Goal: Complete application form: Complete application form

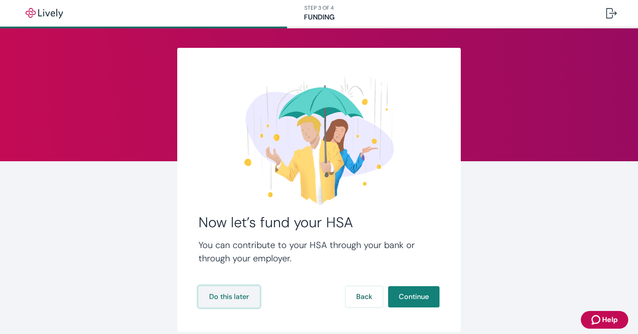
click at [237, 295] on button "Do this later" at bounding box center [228, 296] width 61 height 21
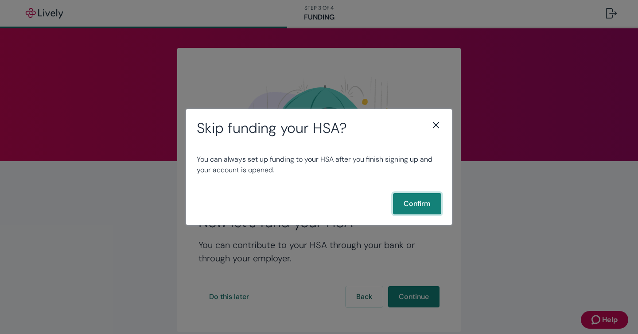
click at [418, 198] on button "Confirm" at bounding box center [417, 203] width 48 height 21
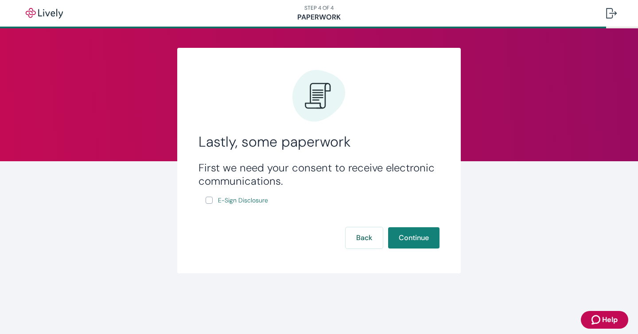
click at [208, 200] on input "E-Sign Disclosure" at bounding box center [208, 200] width 7 height 7
checkbox input "true"
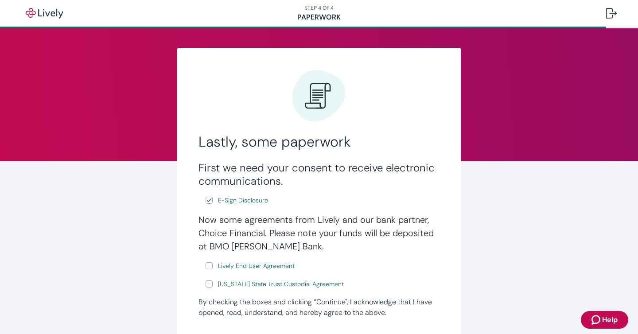
scroll to position [79, 0]
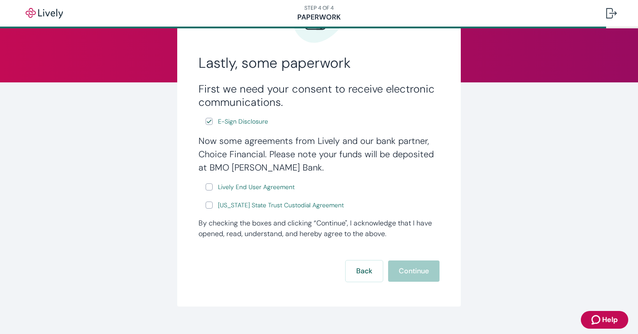
click at [208, 187] on input "Lively End User Agreement" at bounding box center [208, 186] width 7 height 7
checkbox input "true"
click at [211, 204] on input "[US_STATE] State Trust Custodial Agreement" at bounding box center [208, 204] width 7 height 7
checkbox input "true"
click at [419, 280] on button "Continue" at bounding box center [413, 270] width 51 height 21
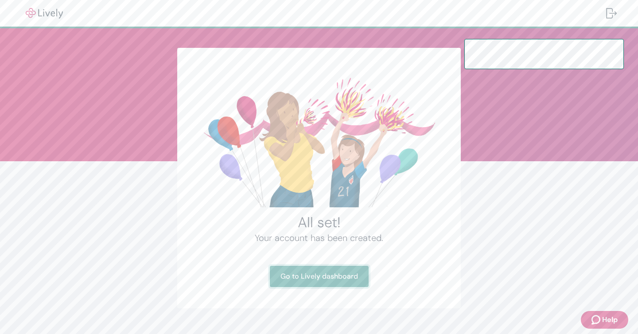
click at [309, 277] on link "Go to Lively dashboard" at bounding box center [319, 276] width 99 height 21
